Goal: Task Accomplishment & Management: Manage account settings

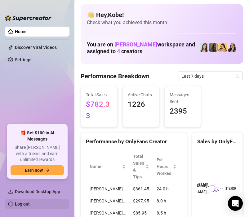
click at [30, 205] on link "Log out" at bounding box center [22, 204] width 15 height 5
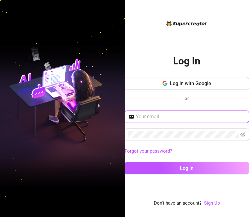
click at [159, 117] on input "text" at bounding box center [191, 116] width 110 height 7
type input "[EMAIL_ADDRESS][DOMAIN_NAME]"
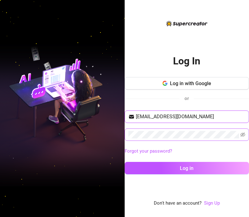
click at [125, 162] on button "Log in" at bounding box center [187, 168] width 125 height 12
